Goal: Use online tool/utility

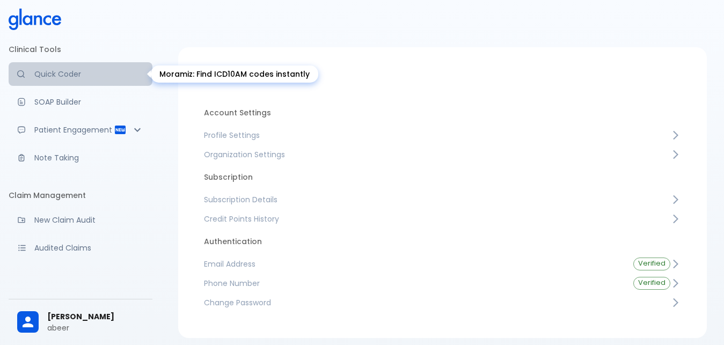
click at [100, 71] on p "Quick Coder" at bounding box center [89, 74] width 110 height 11
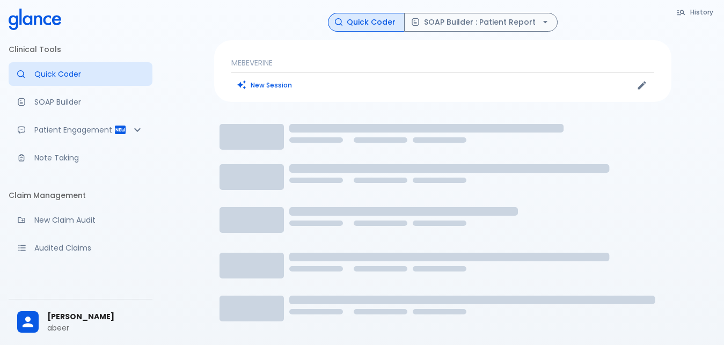
click at [307, 54] on div "MEBEVERINE New Session" at bounding box center [442, 71] width 457 height 62
click at [296, 62] on p "MEBEVERINE" at bounding box center [442, 62] width 423 height 11
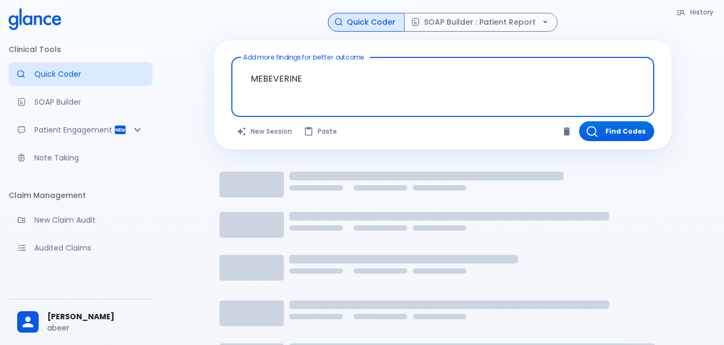
click at [310, 81] on textarea "MEBEVERINE" at bounding box center [443, 79] width 408 height 34
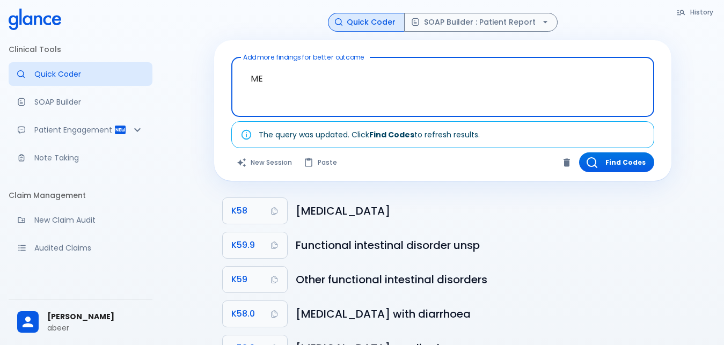
type textarea "M"
type textarea "dysurea"
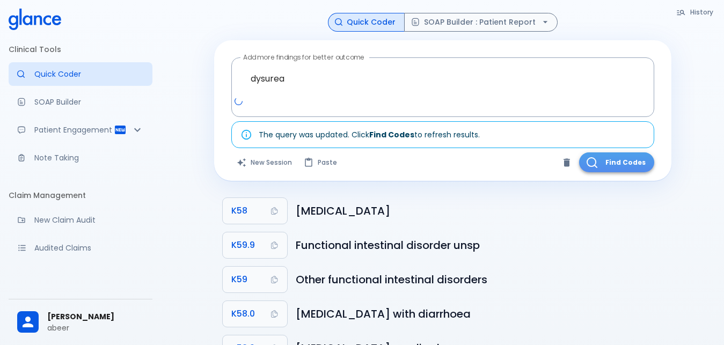
click at [604, 166] on button "Find Codes" at bounding box center [616, 162] width 75 height 20
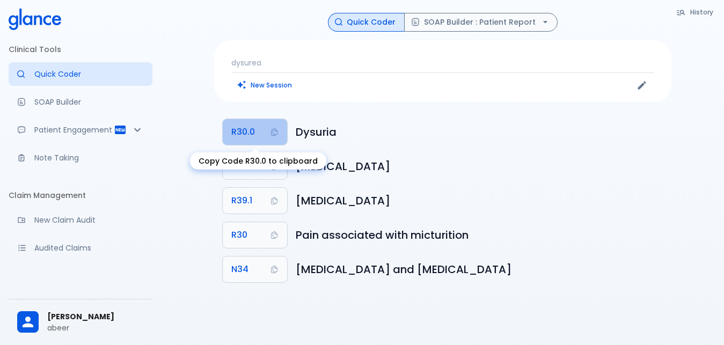
click at [242, 133] on span "R30.0" at bounding box center [243, 132] width 24 height 15
